Goal: Check status: Check status

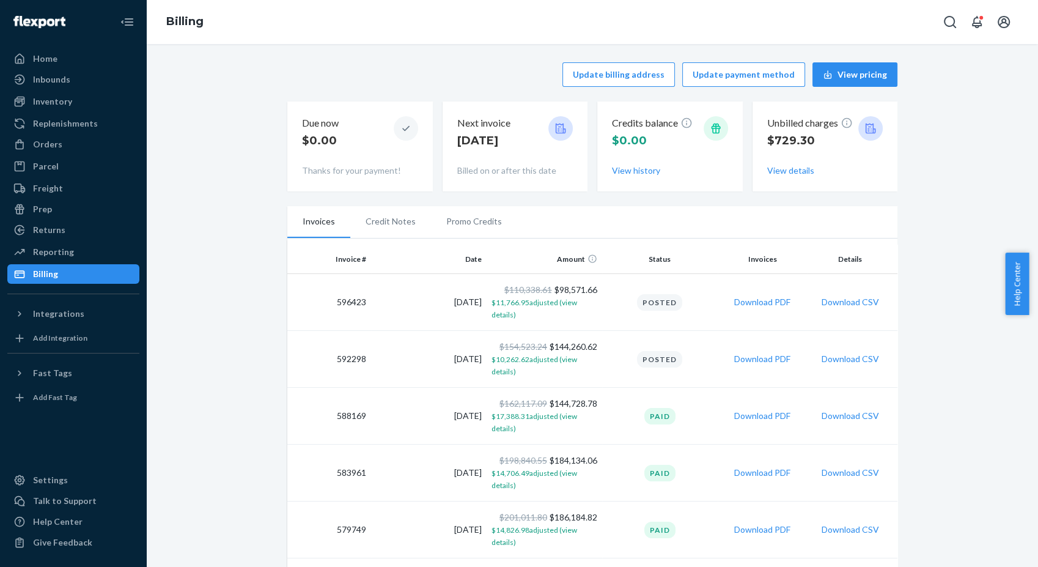
drag, startPoint x: 50, startPoint y: 79, endPoint x: 95, endPoint y: 89, distance: 46.4
click at [50, 79] on div "Inbounds" at bounding box center [51, 79] width 37 height 12
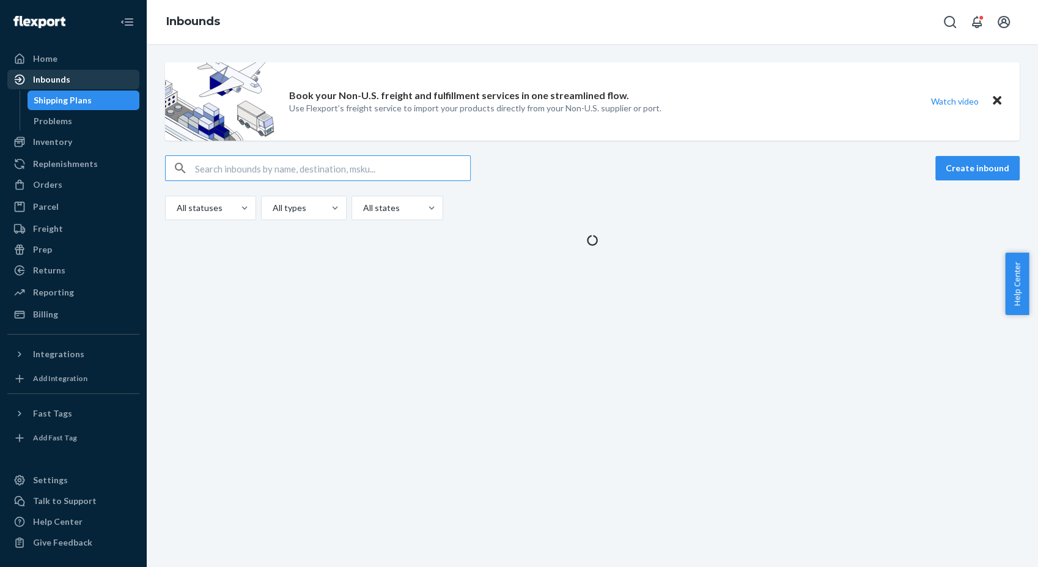
drag, startPoint x: 33, startPoint y: 76, endPoint x: 111, endPoint y: 69, distance: 78.0
click at [33, 76] on div "Inbounds" at bounding box center [51, 79] width 37 height 12
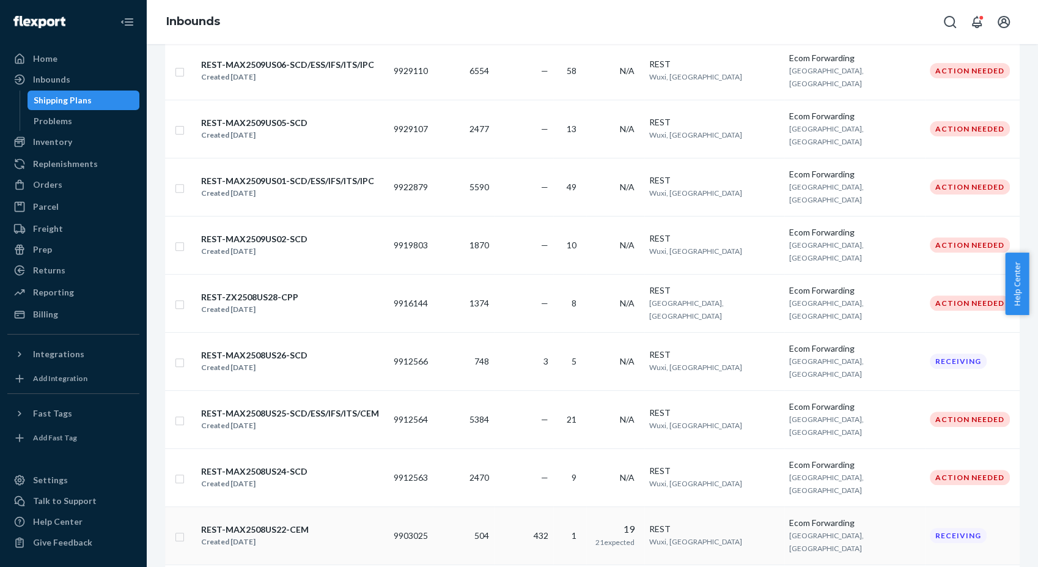
scroll to position [475, 0]
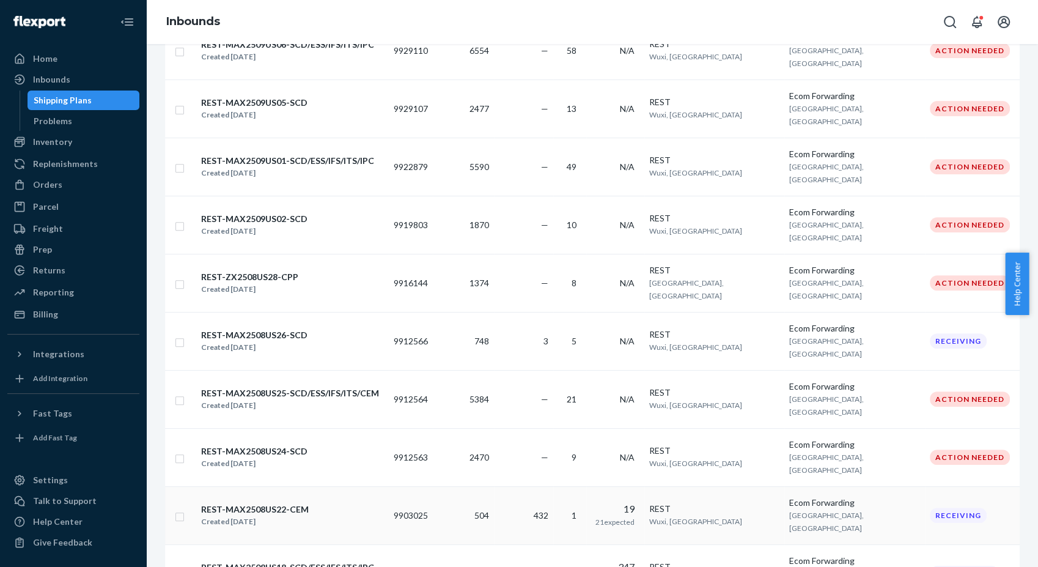
click at [548, 486] on td "432" at bounding box center [523, 515] width 59 height 58
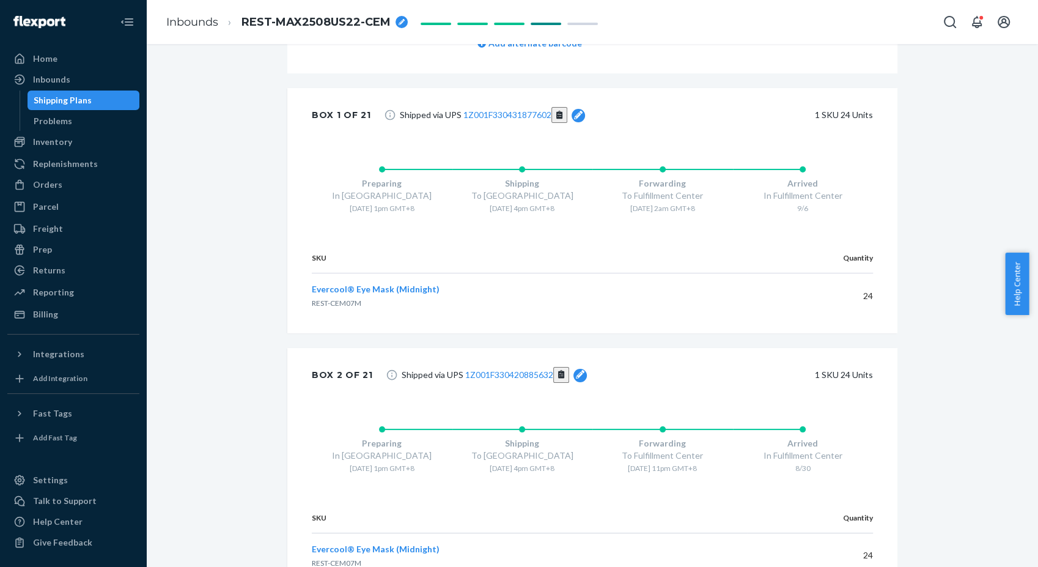
scroll to position [407, 0]
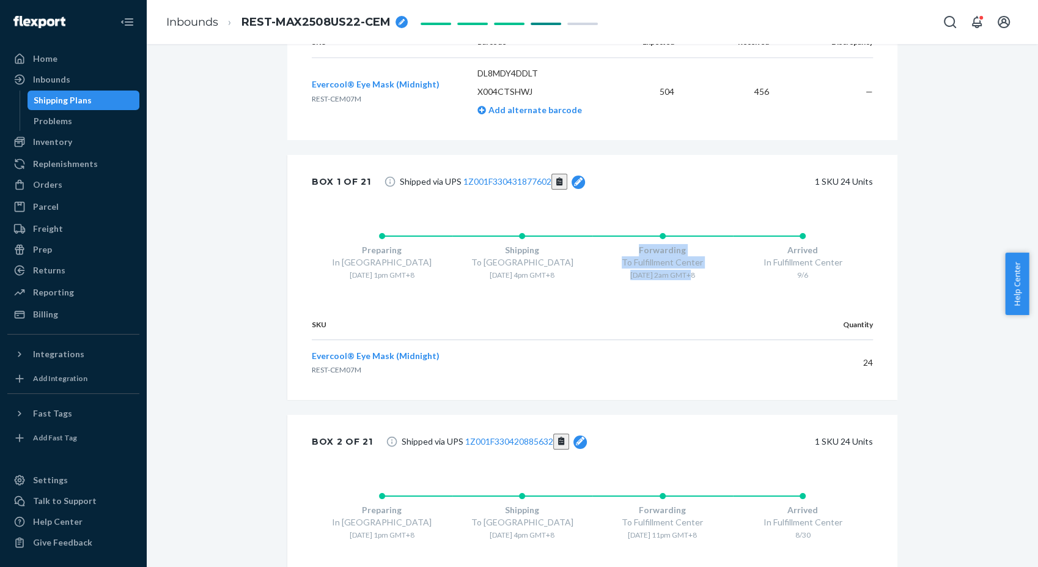
drag, startPoint x: 686, startPoint y: 290, endPoint x: 616, endPoint y: 251, distance: 80.7
click at [616, 251] on div "Forwarding To Fulfillment Center [DATE] 2am GMT+8" at bounding box center [662, 251] width 141 height 57
click at [865, 247] on div "Arrived In Fulfillment Center 9/6" at bounding box center [803, 251] width 141 height 57
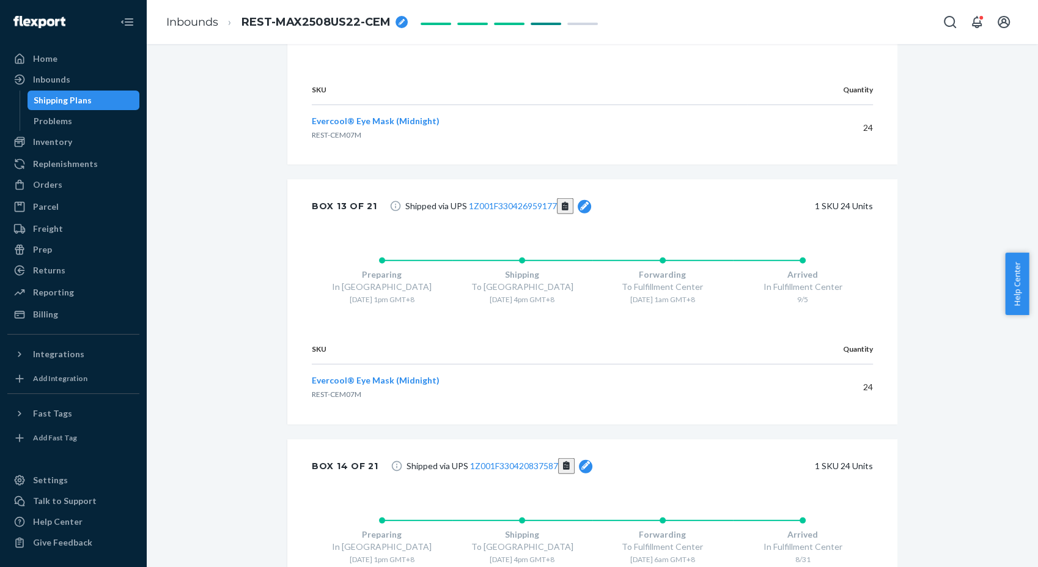
scroll to position [3735, 0]
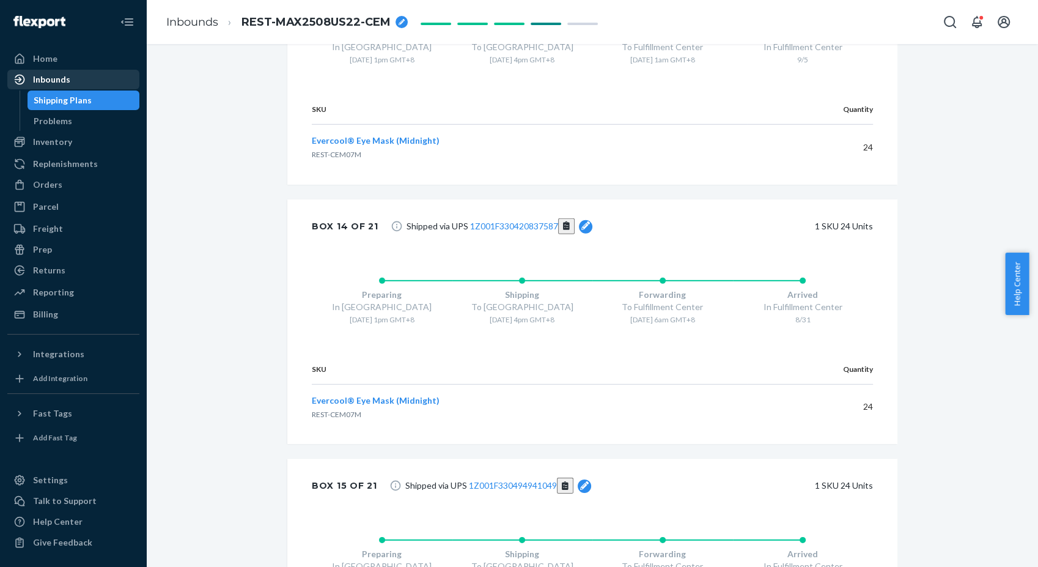
drag, startPoint x: 66, startPoint y: 76, endPoint x: 109, endPoint y: 87, distance: 44.3
click at [66, 76] on div "Inbounds" at bounding box center [51, 79] width 37 height 12
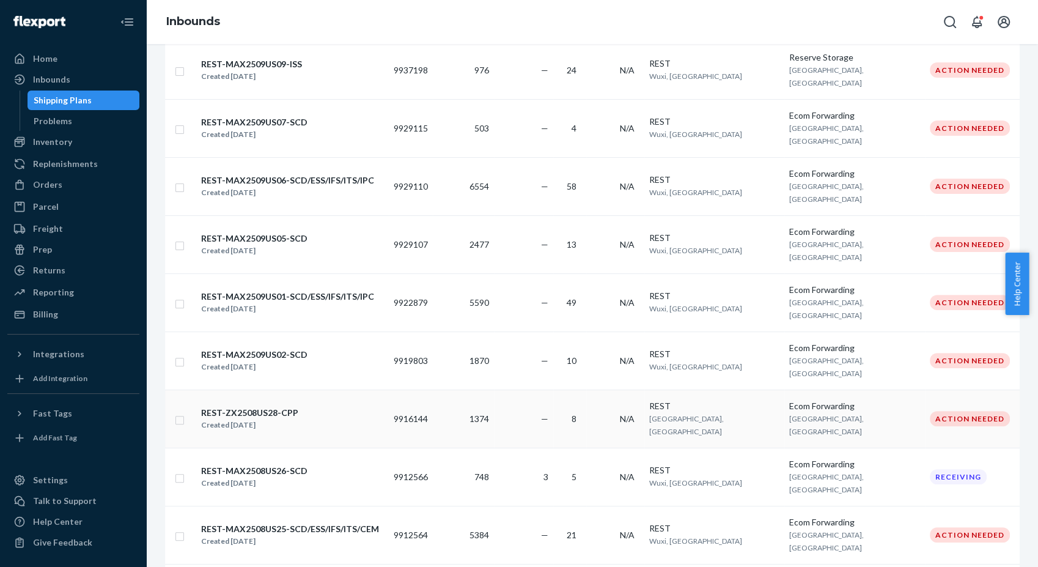
scroll to position [611, 0]
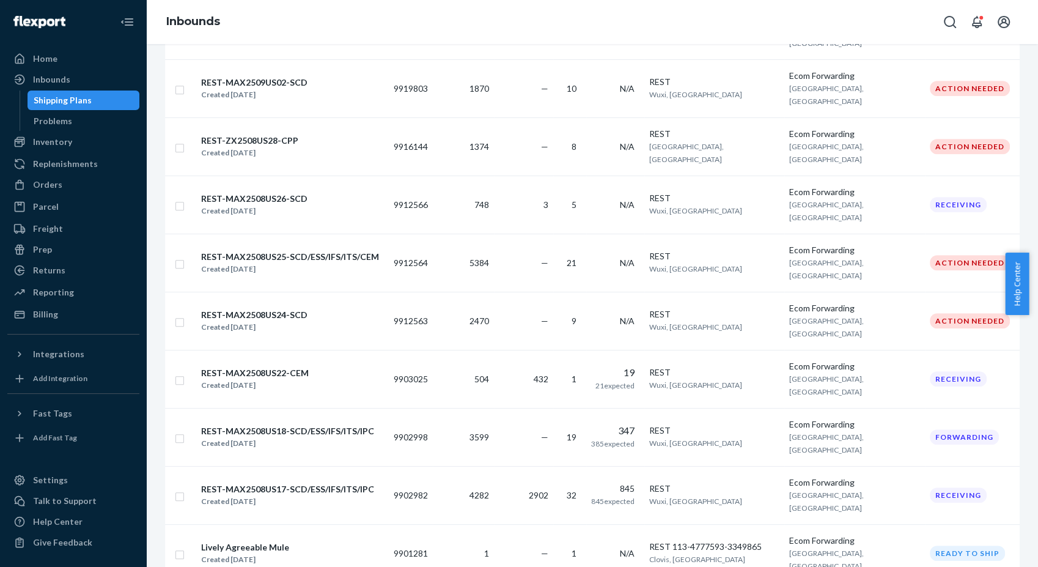
drag, startPoint x: 323, startPoint y: 222, endPoint x: 345, endPoint y: 235, distance: 25.7
click at [323, 366] on div "REST-MAX2508US22-CEM Created [DATE]" at bounding box center [291, 379] width 183 height 26
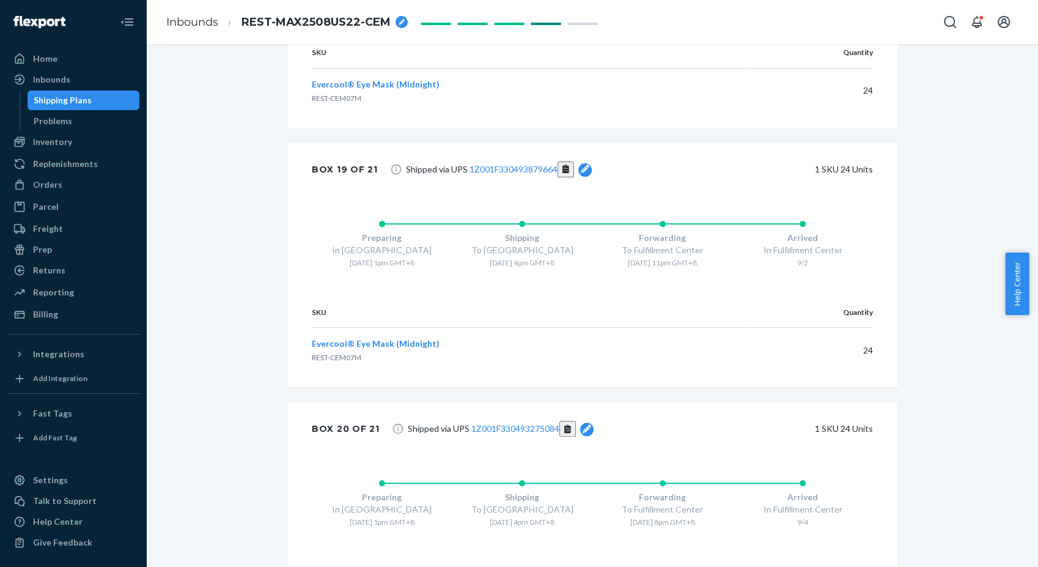
scroll to position [5161, 0]
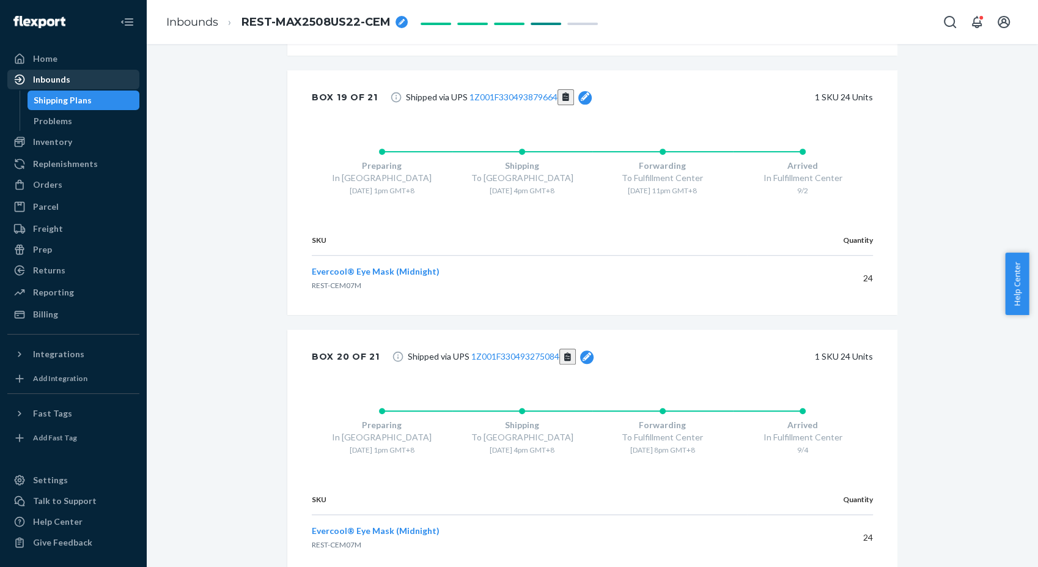
drag, startPoint x: 44, startPoint y: 73, endPoint x: 82, endPoint y: 84, distance: 39.3
click at [44, 73] on div "Inbounds" at bounding box center [51, 79] width 37 height 12
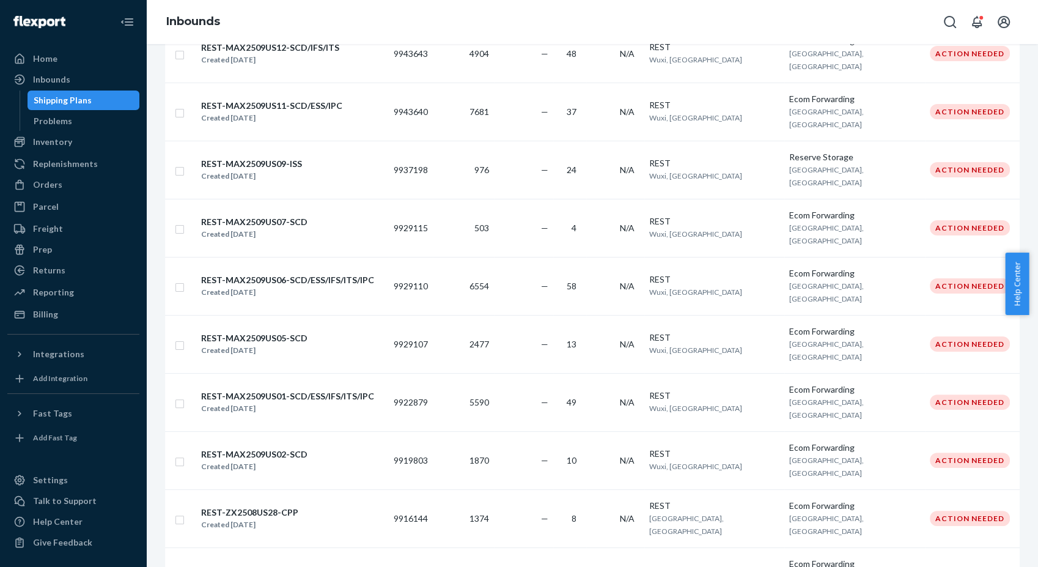
scroll to position [136, 0]
